Goal: Task Accomplishment & Management: Use online tool/utility

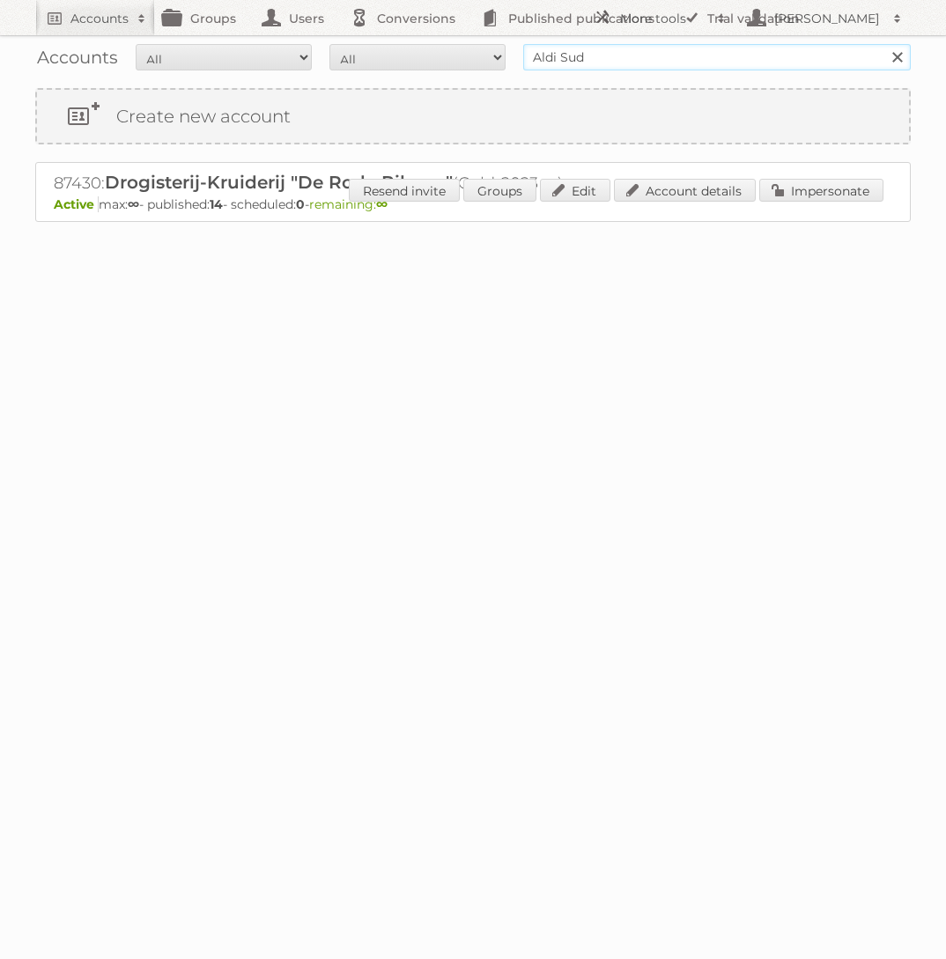
type input "Aldi Sud"
click at [884, 44] on input "Search" at bounding box center [897, 57] width 26 height 26
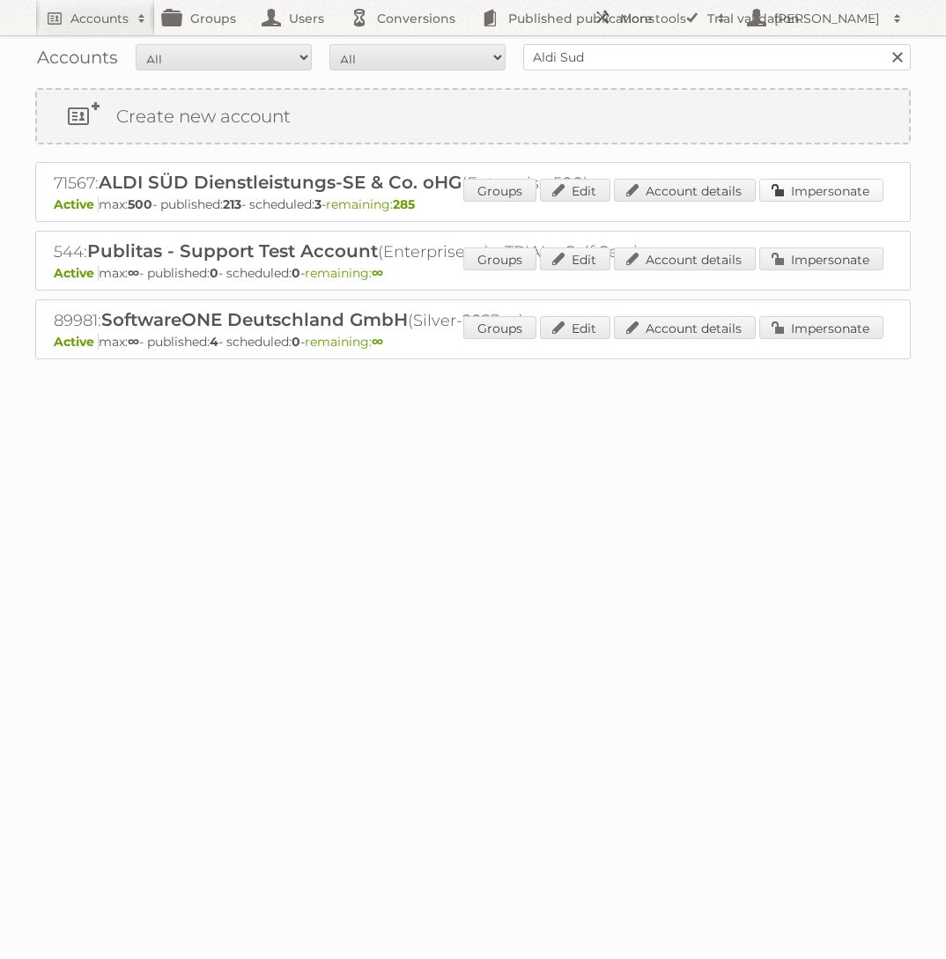
click at [823, 195] on link "Impersonate" at bounding box center [821, 190] width 124 height 23
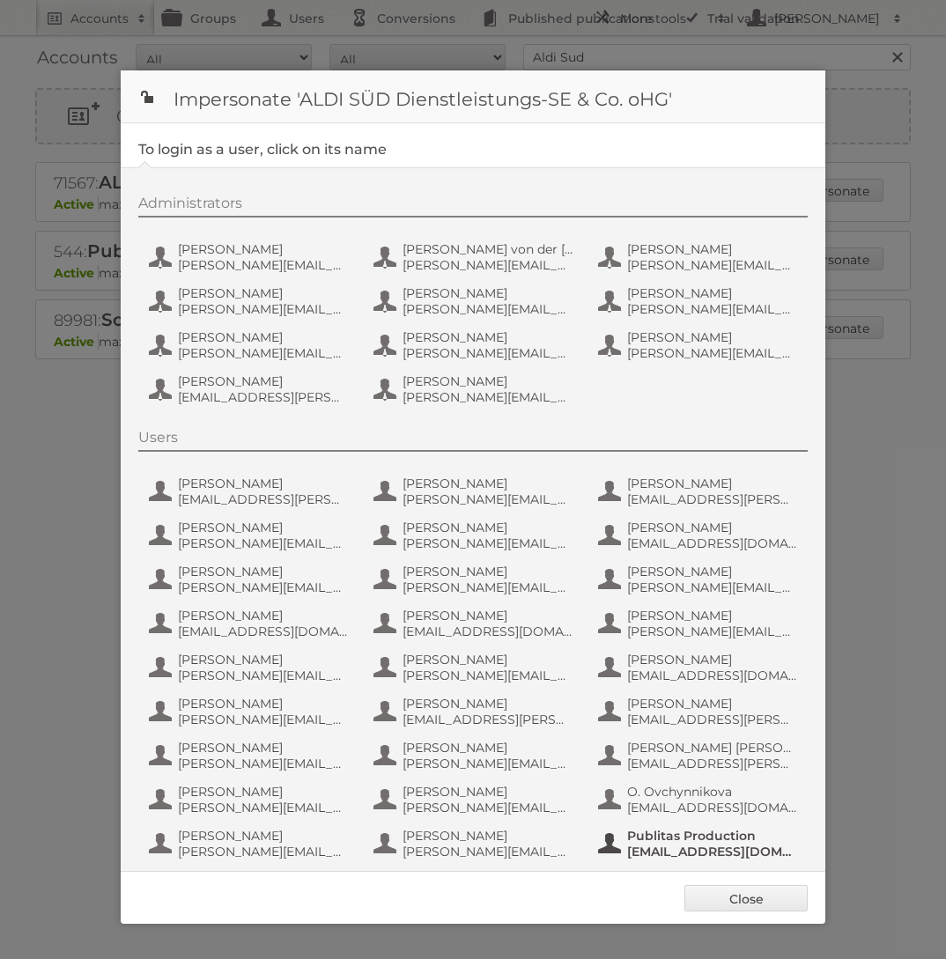
click at [694, 832] on span "Publitas Production" at bounding box center [712, 836] width 171 height 16
